Goal: Information Seeking & Learning: Learn about a topic

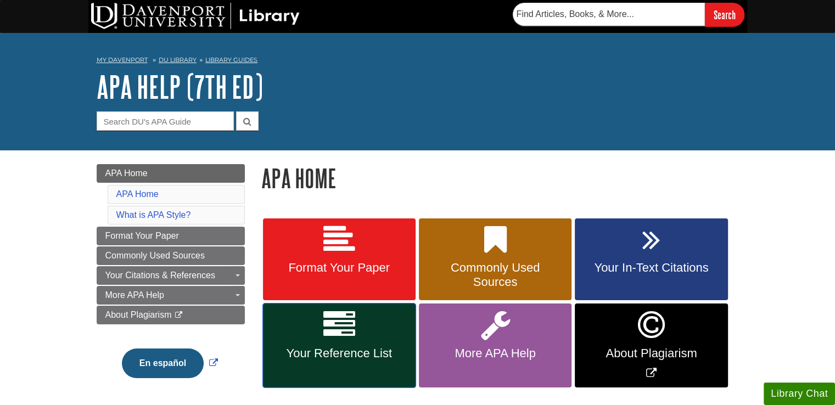
click at [349, 347] on span "Your Reference List" at bounding box center [339, 353] width 136 height 14
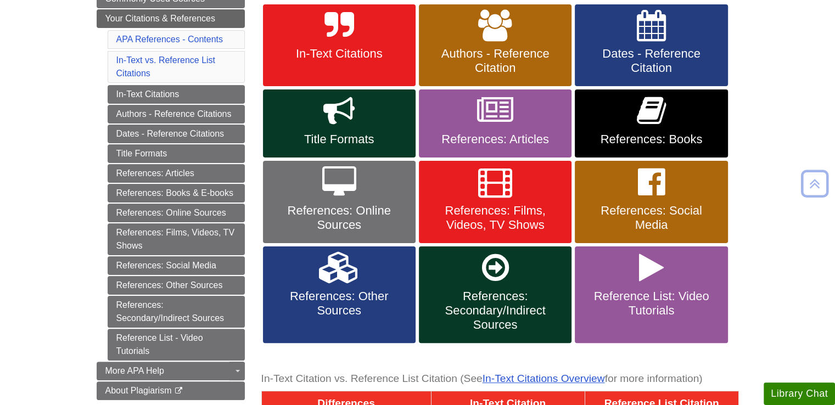
scroll to position [216, 0]
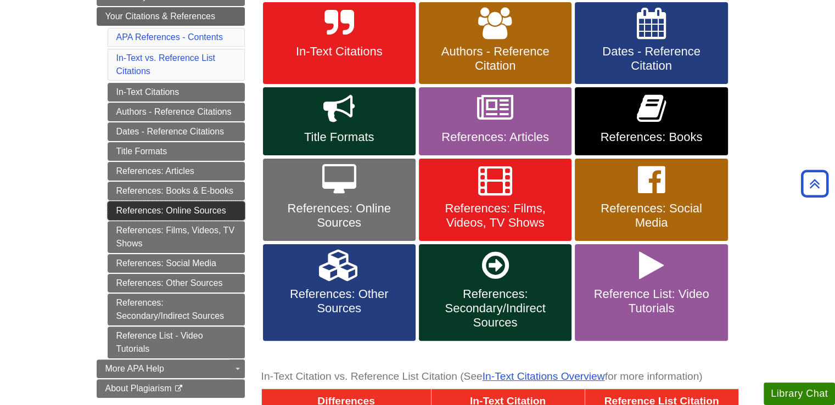
click at [210, 210] on link "References: Online Sources" at bounding box center [176, 210] width 137 height 19
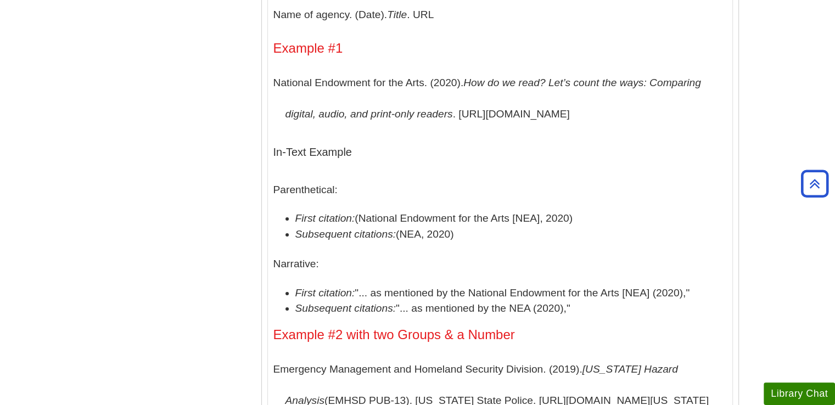
scroll to position [3977, 0]
